Goal: Transaction & Acquisition: Purchase product/service

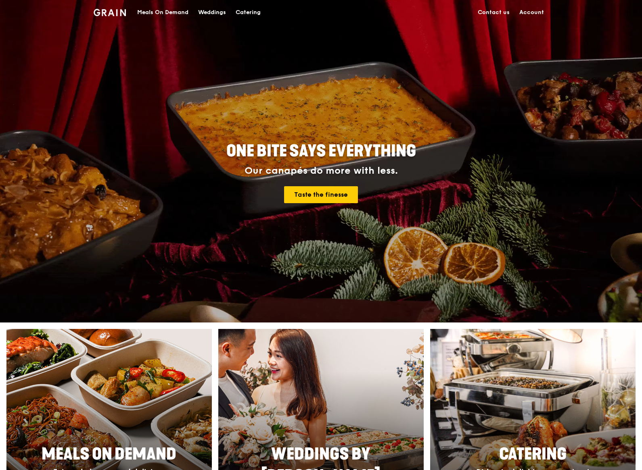
click at [529, 12] on link "Account" at bounding box center [531, 12] width 34 height 24
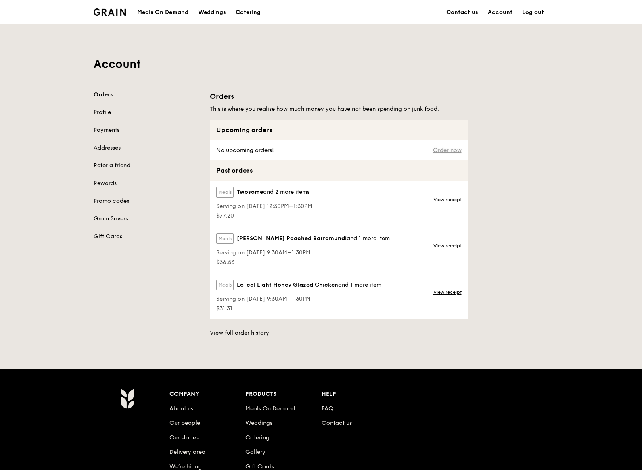
click at [449, 152] on link "Order now" at bounding box center [447, 150] width 29 height 6
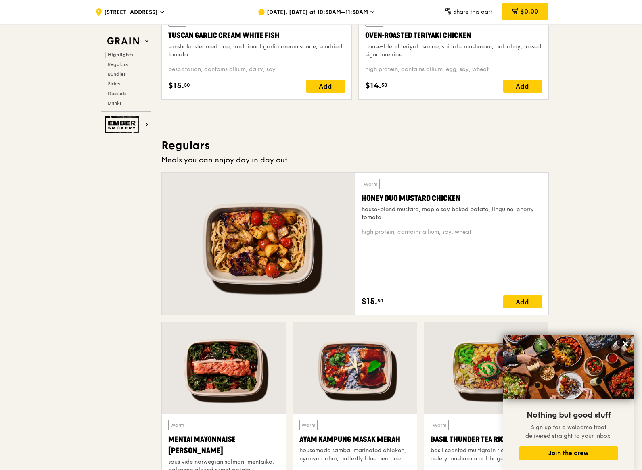
scroll to position [428, 0]
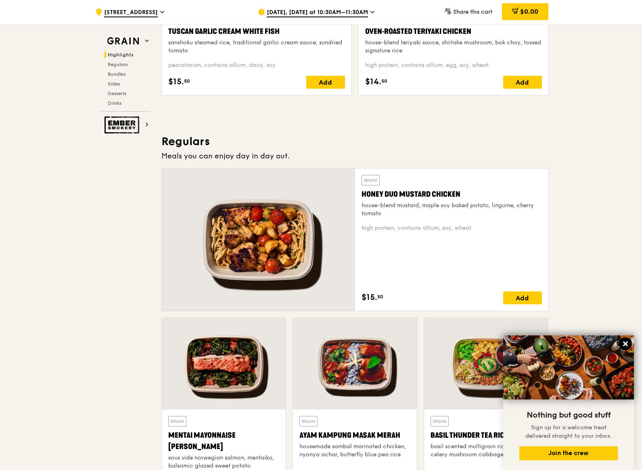
click at [626, 341] on icon at bounding box center [625, 343] width 7 height 7
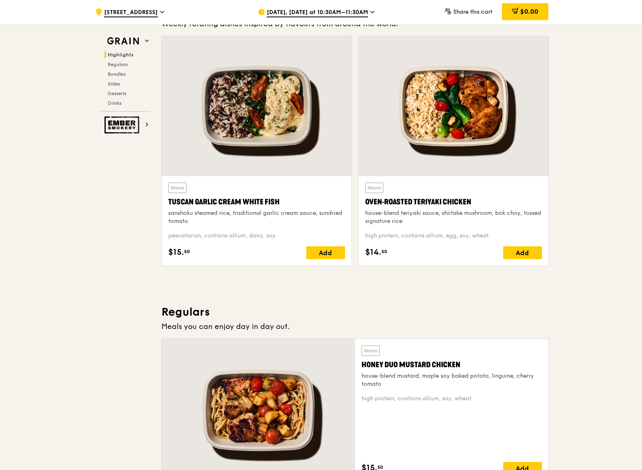
scroll to position [257, 0]
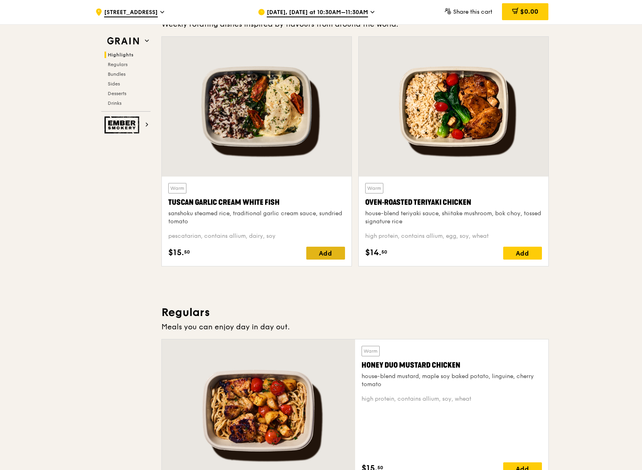
click at [322, 256] on div "Add" at bounding box center [325, 253] width 39 height 13
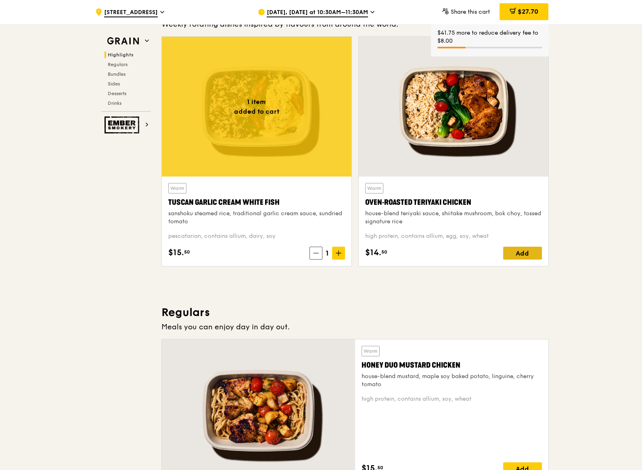
click at [524, 253] on div "Add" at bounding box center [522, 253] width 39 height 13
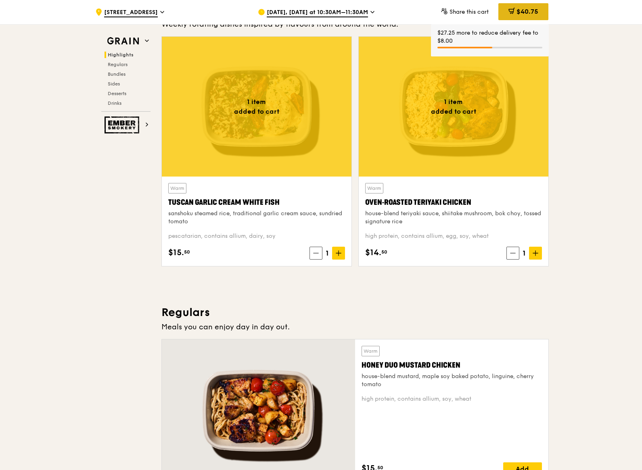
click at [529, 14] on span "$40.75" at bounding box center [527, 12] width 22 height 8
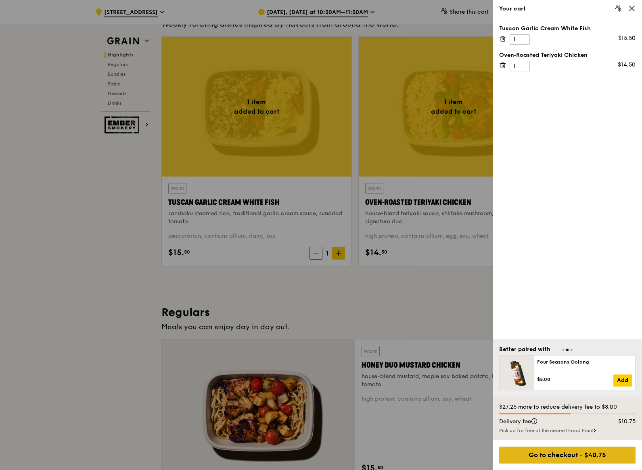
click at [592, 461] on div "Go to checkout - $40.75" at bounding box center [567, 455] width 136 height 17
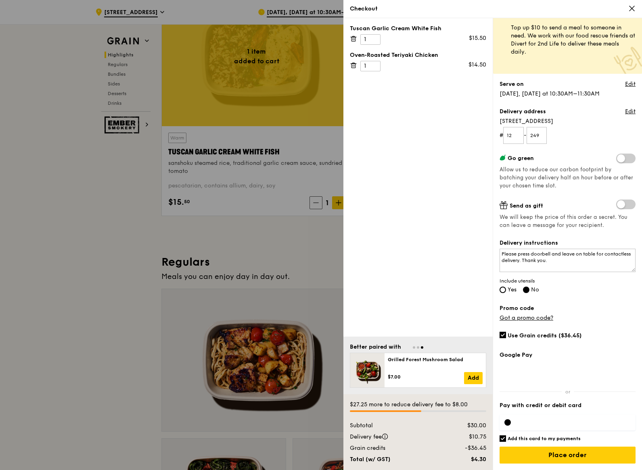
scroll to position [329, 0]
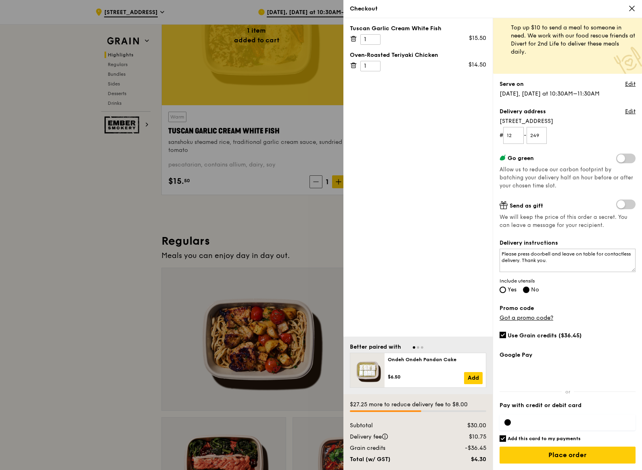
click at [508, 287] on span "Yes" at bounding box center [511, 289] width 9 height 7
click at [506, 287] on input "Yes" at bounding box center [502, 290] width 6 height 6
radio input "true"
radio input "false"
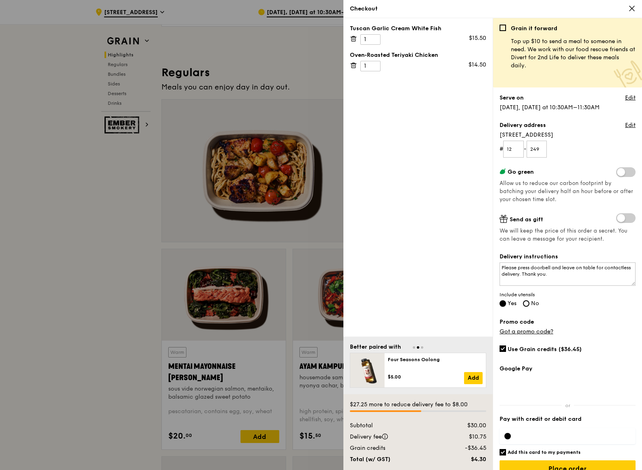
scroll to position [0, 0]
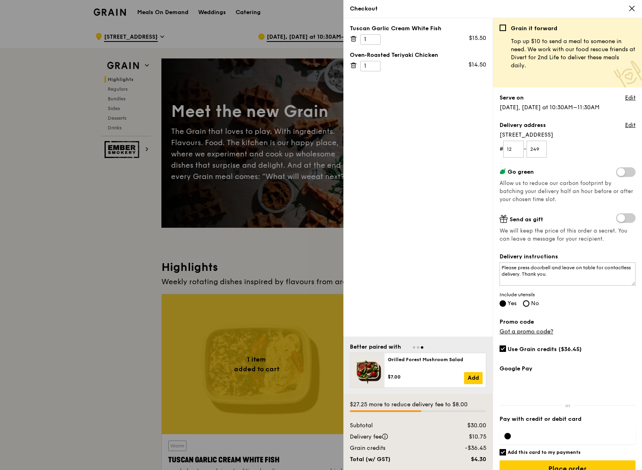
click at [632, 8] on icon at bounding box center [631, 8] width 5 height 5
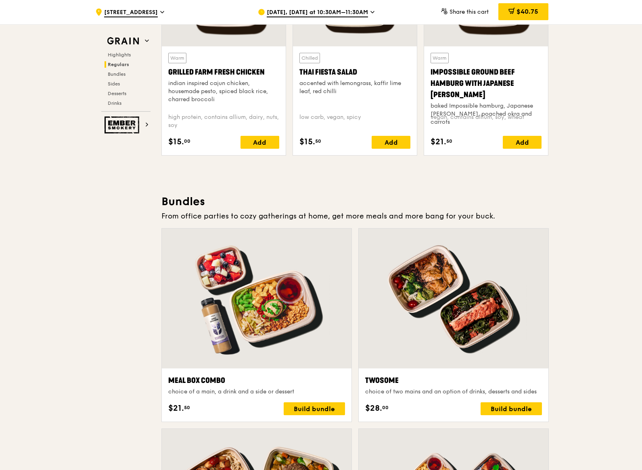
scroll to position [1009, 0]
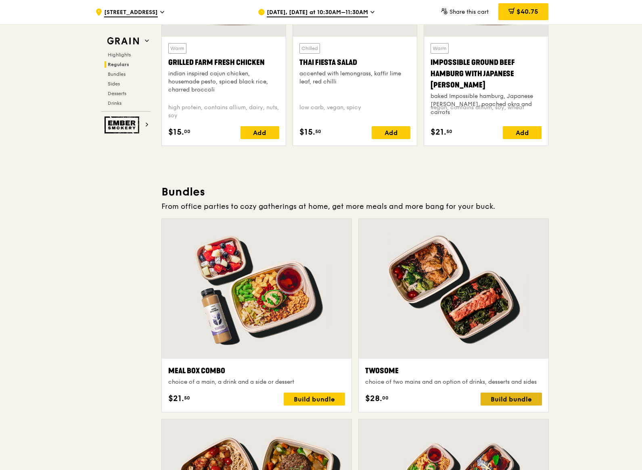
click at [516, 401] on div "Build bundle" at bounding box center [510, 399] width 61 height 13
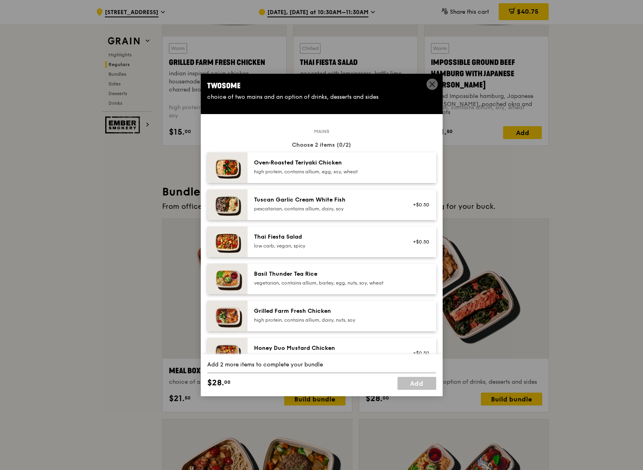
click at [382, 175] on div "Oven‑Roasted Teriyaki Chicken high protein, contains allium, egg, soy, wheat" at bounding box center [326, 168] width 154 height 18
click at [378, 201] on div "Tuscan Garlic Cream White Fish" at bounding box center [326, 200] width 145 height 8
click at [429, 381] on link "Add" at bounding box center [417, 383] width 39 height 13
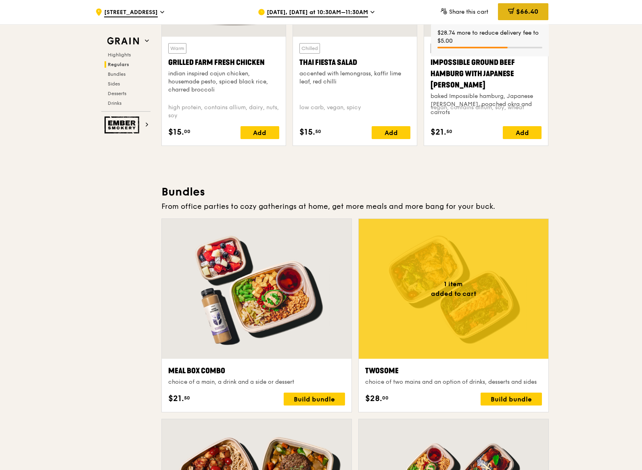
click at [520, 11] on span "$66.40" at bounding box center [527, 12] width 22 height 8
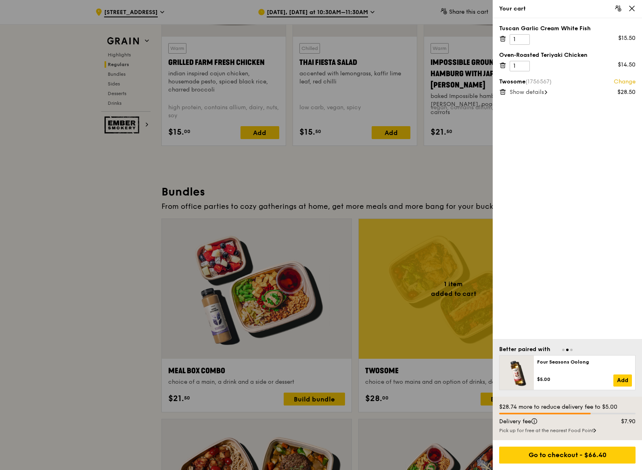
click at [503, 38] on icon at bounding box center [502, 38] width 7 height 7
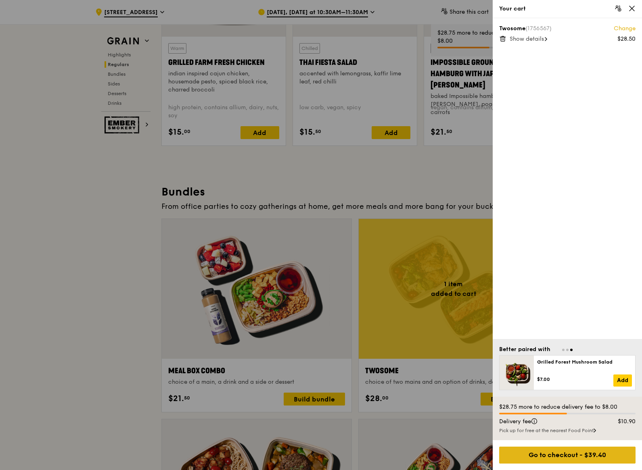
click at [556, 457] on div "Go to checkout - $39.40" at bounding box center [567, 455] width 136 height 17
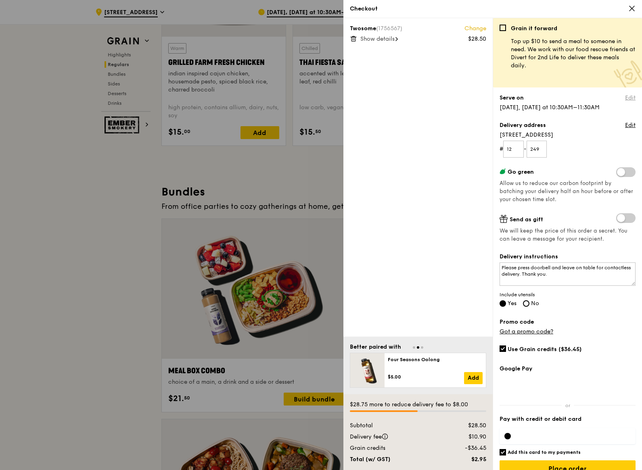
click at [625, 99] on link "Edit" at bounding box center [630, 98] width 10 height 8
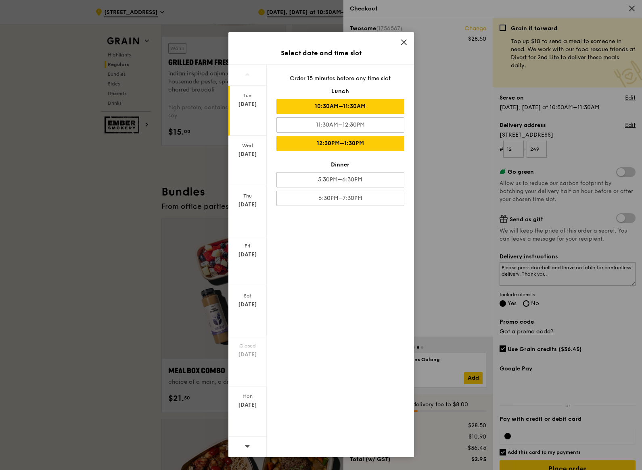
click at [391, 145] on div "12:30PM–1:30PM" at bounding box center [340, 143] width 128 height 15
click at [403, 42] on icon at bounding box center [403, 42] width 5 height 5
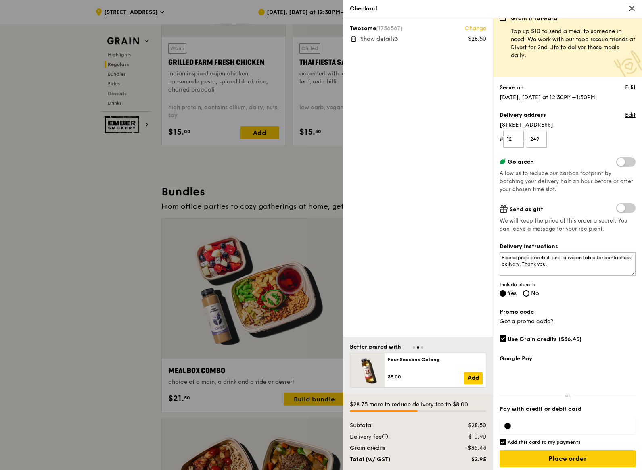
scroll to position [14, 0]
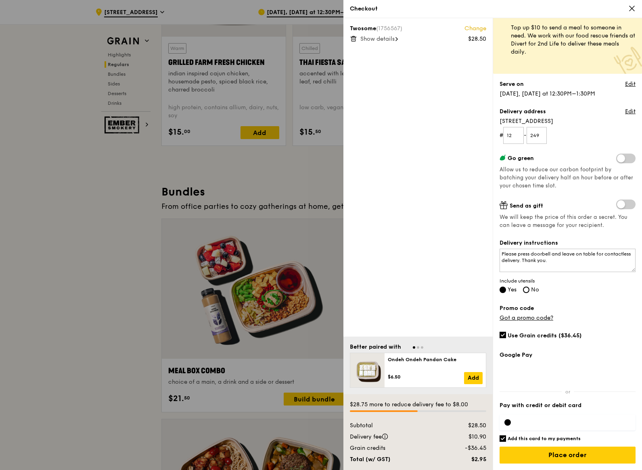
click at [618, 160] on span at bounding box center [625, 159] width 19 height 10
click at [617, 159] on input "checkbox" at bounding box center [617, 159] width 0 height 0
click at [619, 160] on span at bounding box center [625, 159] width 19 height 10
click at [617, 159] on input "checkbox" at bounding box center [617, 159] width 0 height 0
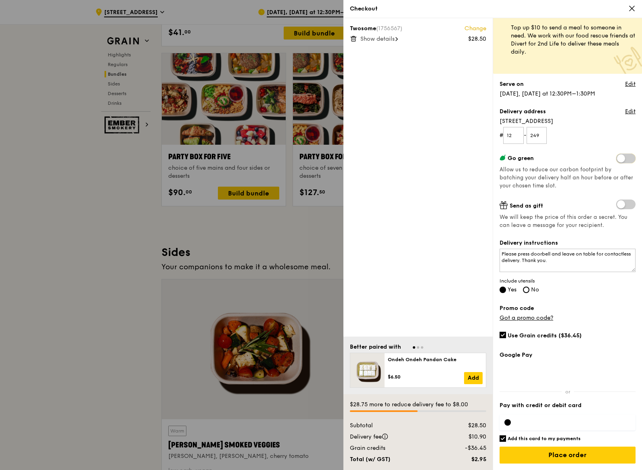
scroll to position [1604, 0]
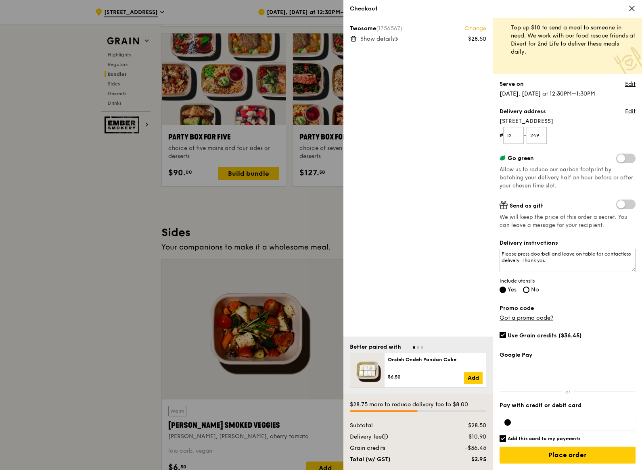
click at [297, 219] on div at bounding box center [321, 235] width 642 height 470
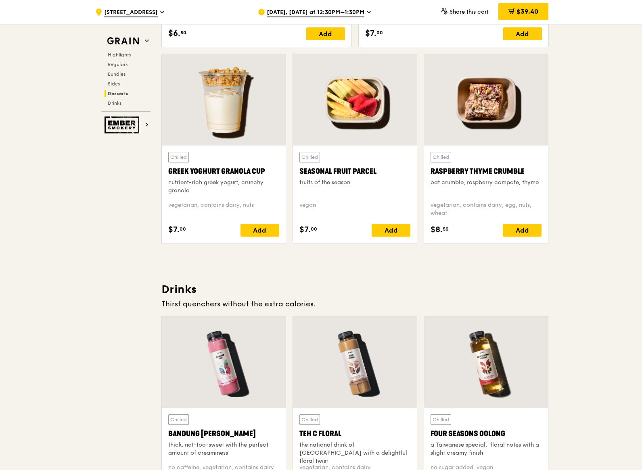
scroll to position [2006, 0]
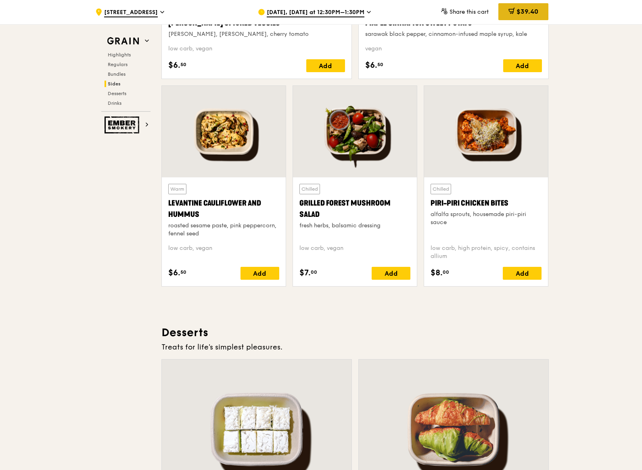
click at [525, 16] on div "$39.40" at bounding box center [523, 11] width 50 height 17
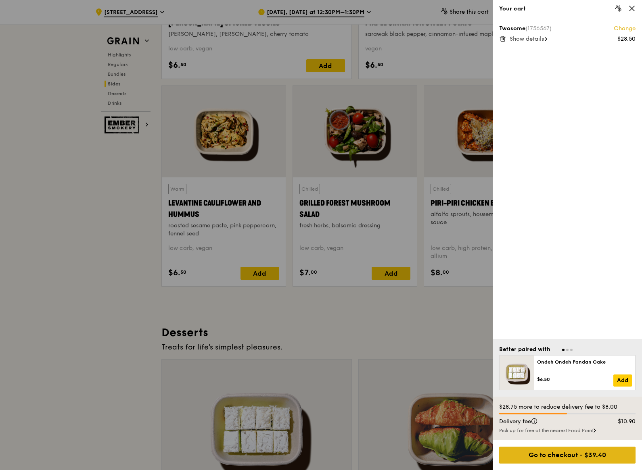
click at [591, 459] on div "Go to checkout - $39.40" at bounding box center [567, 455] width 136 height 17
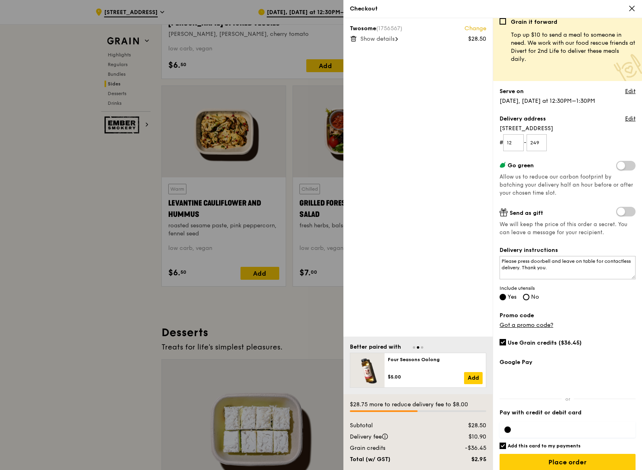
scroll to position [14, 0]
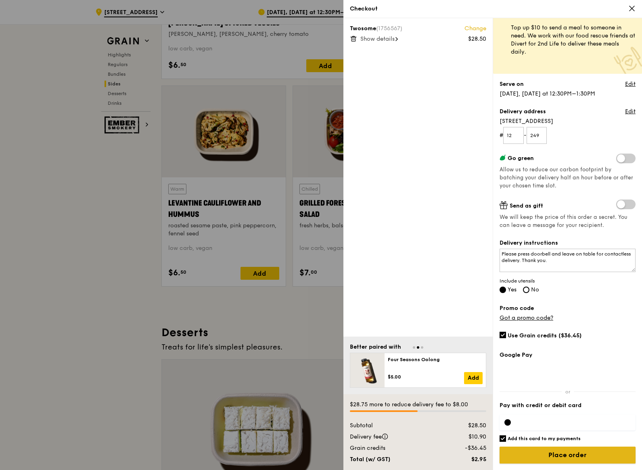
click at [576, 452] on input "Place order" at bounding box center [567, 455] width 136 height 17
